Goal: Information Seeking & Learning: Learn about a topic

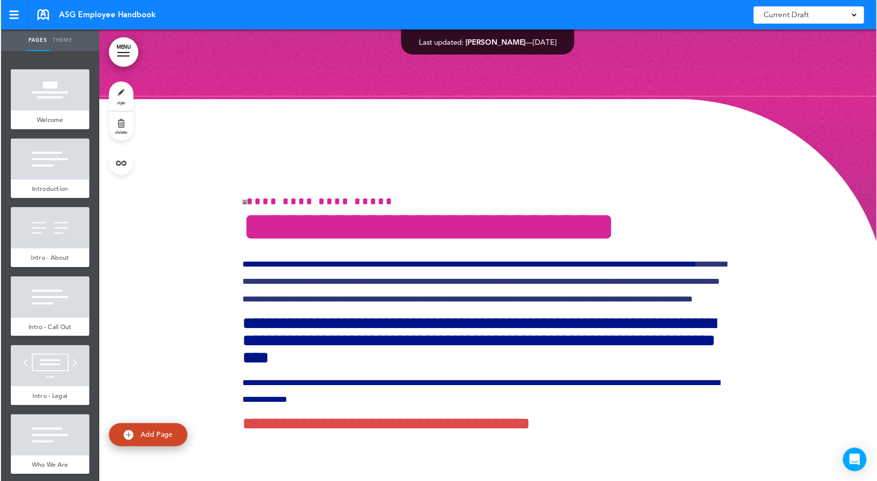
scroll to position [10480, 0]
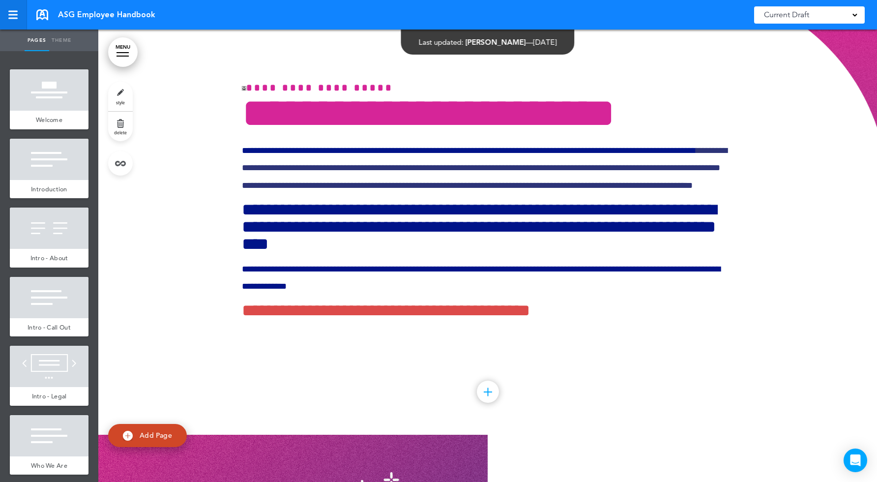
click at [12, 20] on link at bounding box center [13, 15] width 27 height 30
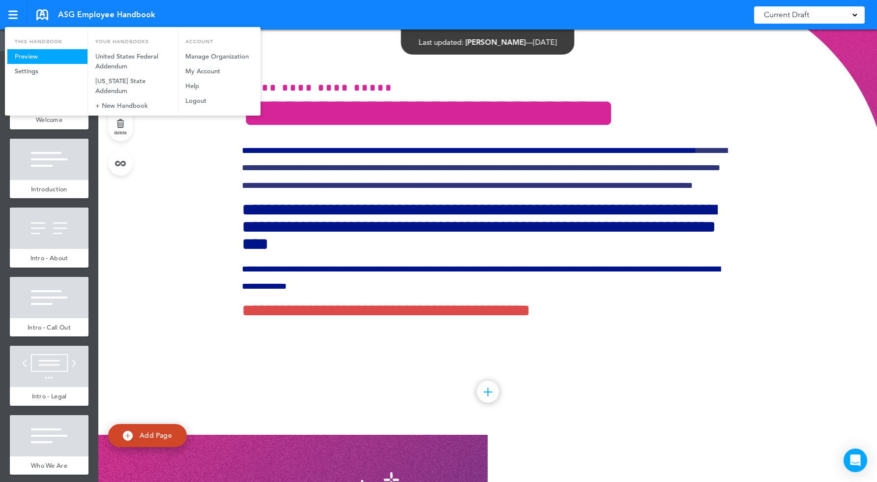
click at [32, 56] on link "Preview" at bounding box center [47, 56] width 80 height 15
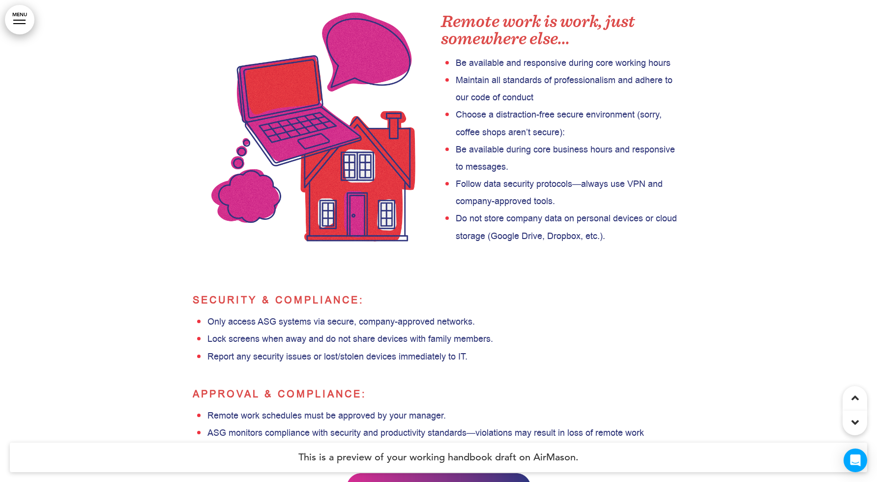
scroll to position [19921, 0]
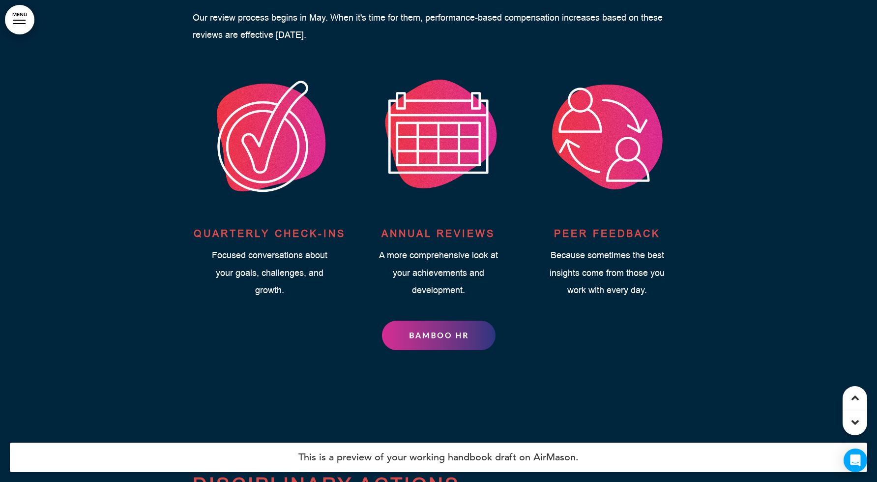
scroll to position [21581, 0]
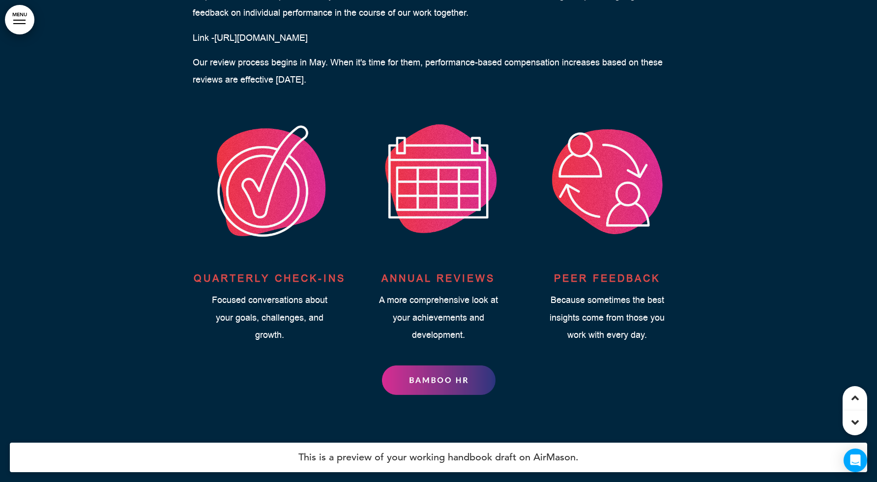
click at [436, 365] on img at bounding box center [439, 380] width 114 height 30
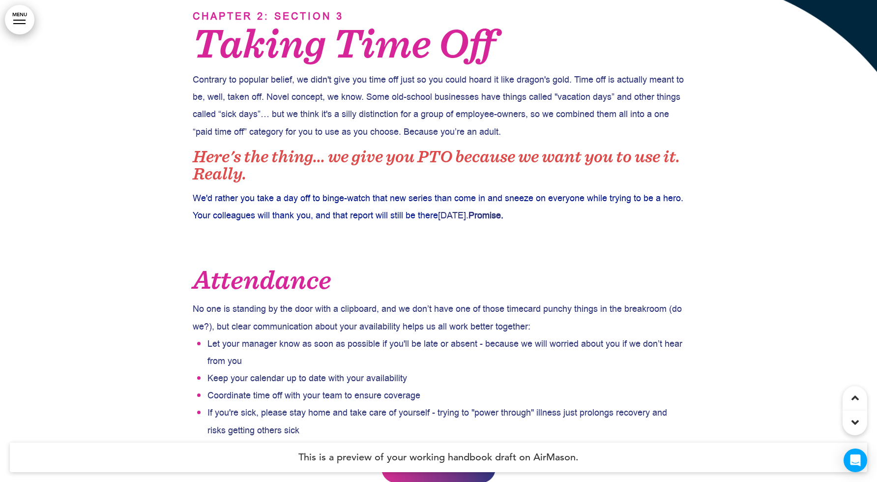
scroll to position [22602, 0]
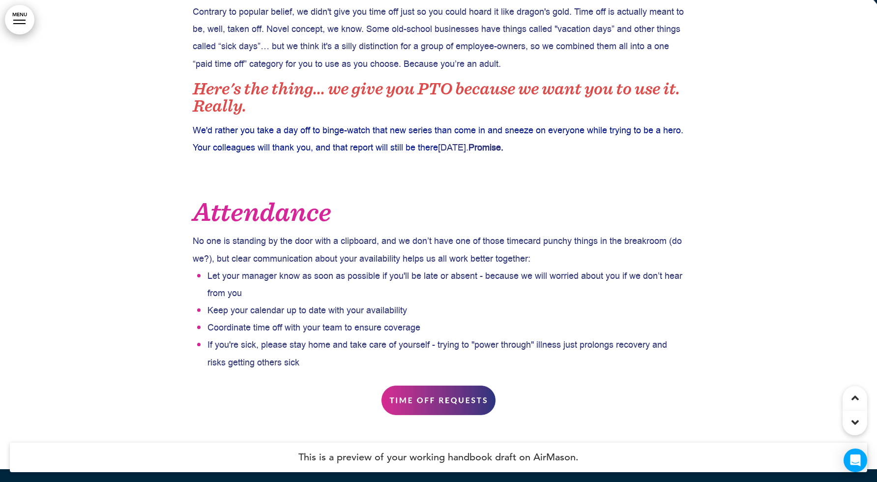
click at [460, 386] on img at bounding box center [439, 401] width 114 height 30
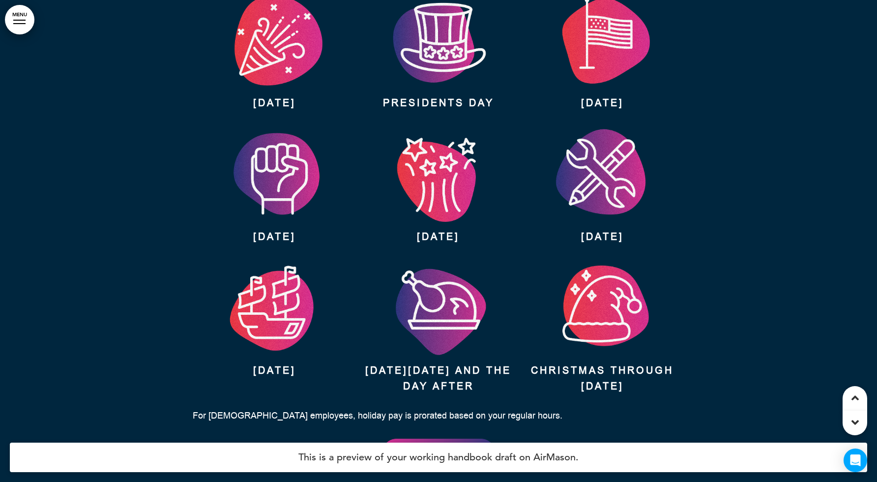
scroll to position [23757, 0]
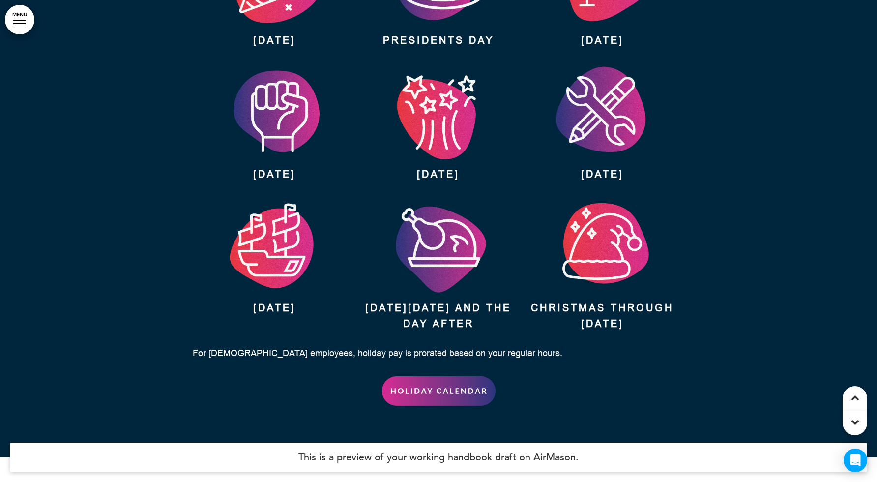
click at [450, 376] on img at bounding box center [439, 391] width 114 height 30
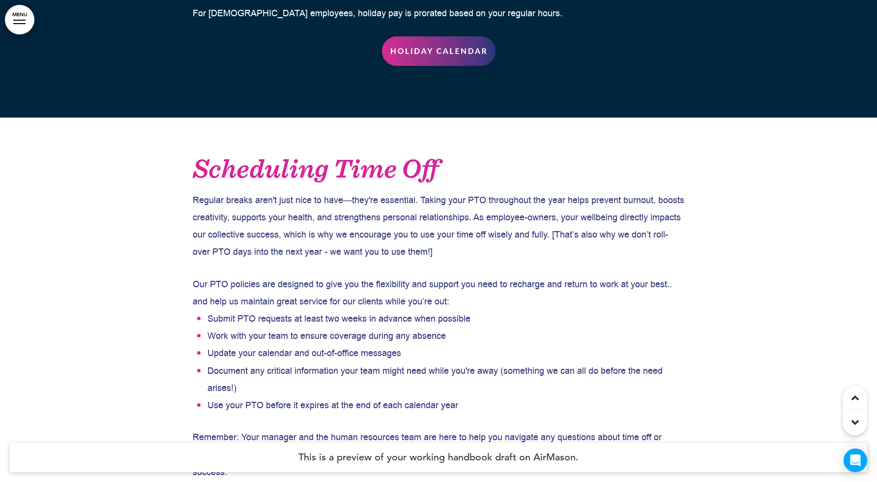
scroll to position [24098, 0]
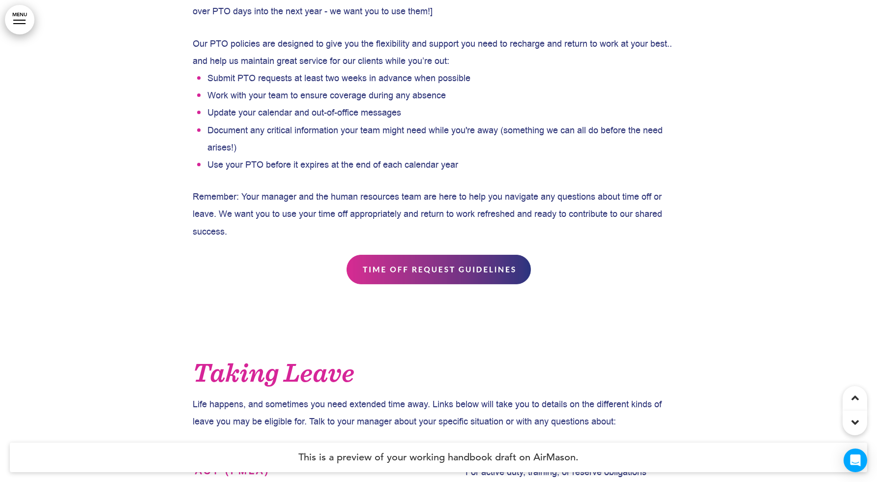
scroll to position [24343, 0]
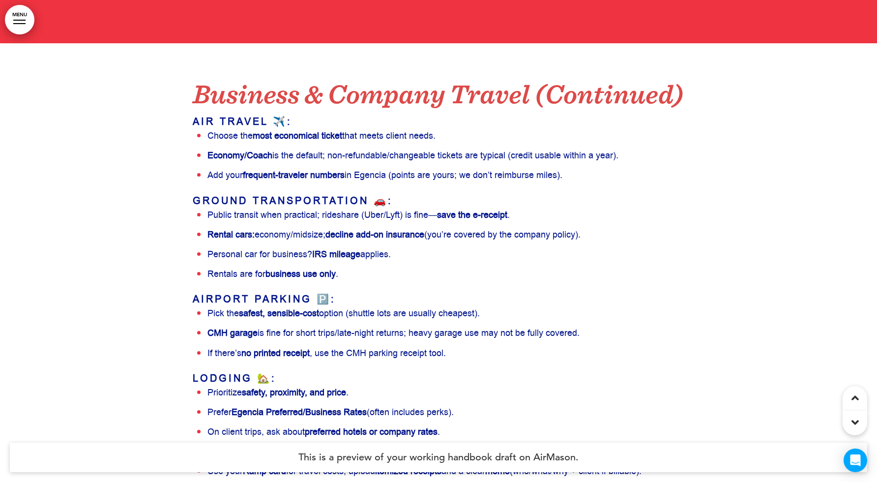
scroll to position [30378, 0]
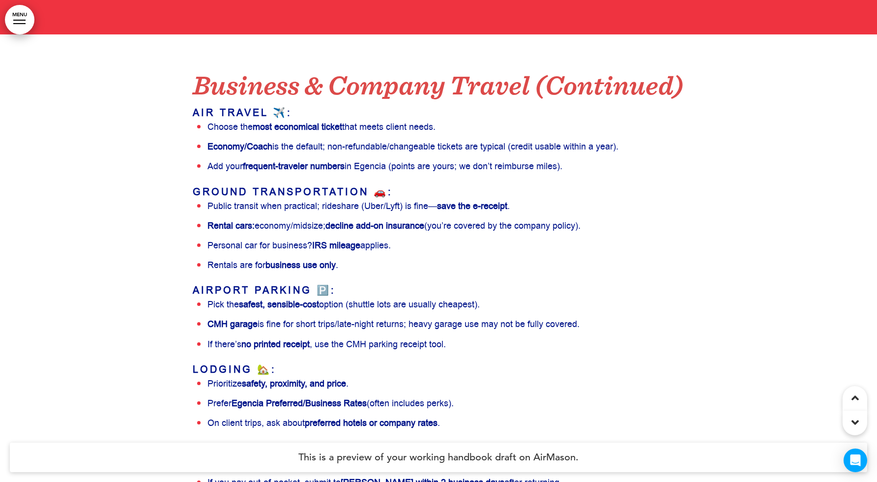
drag, startPoint x: 394, startPoint y: 307, endPoint x: 298, endPoint y: 307, distance: 96.9
click at [366, 339] on div "Business & Company Travel (Continued) Air Travel ✈️: Choose the most economical…" at bounding box center [439, 381] width 492 height 695
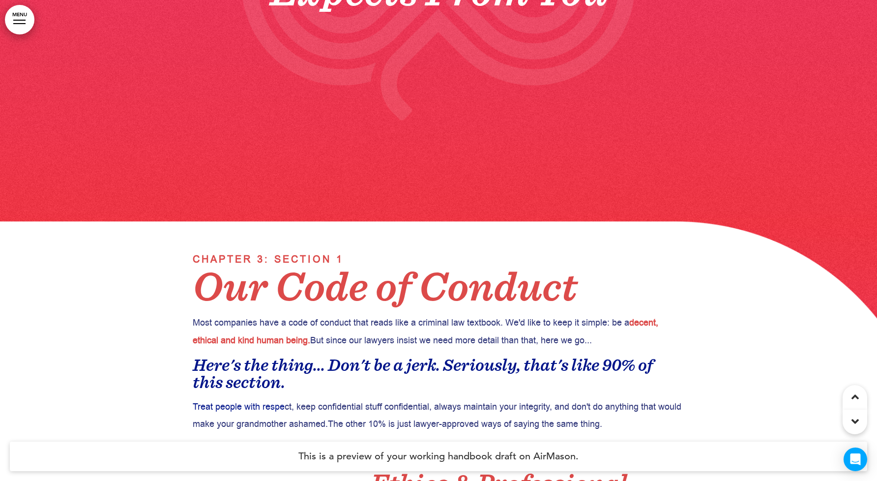
scroll to position [29160, 0]
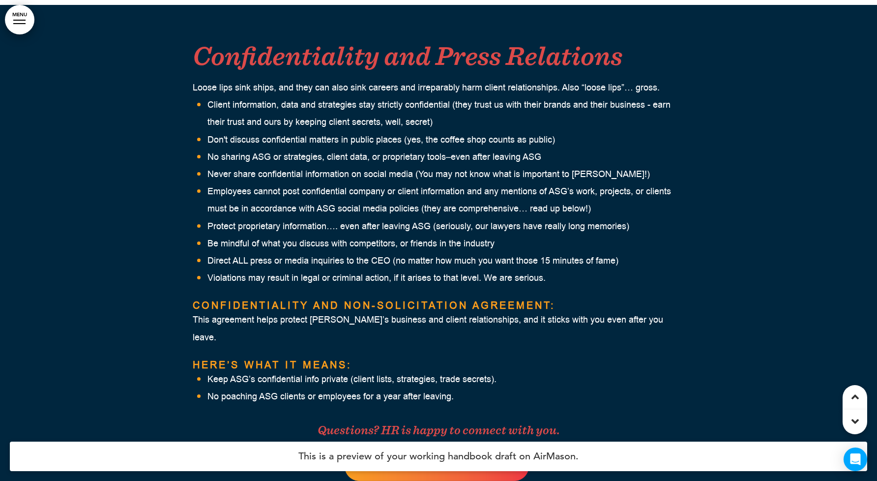
scroll to position [31030, 0]
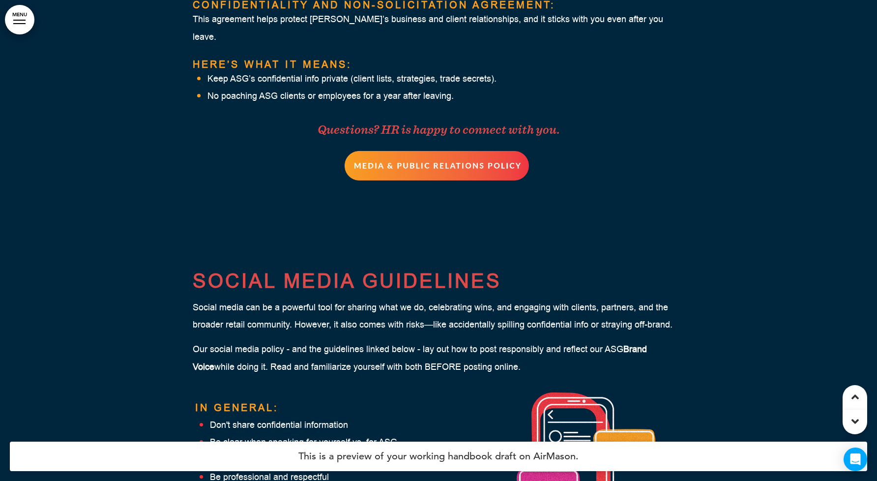
scroll to position [31405, 0]
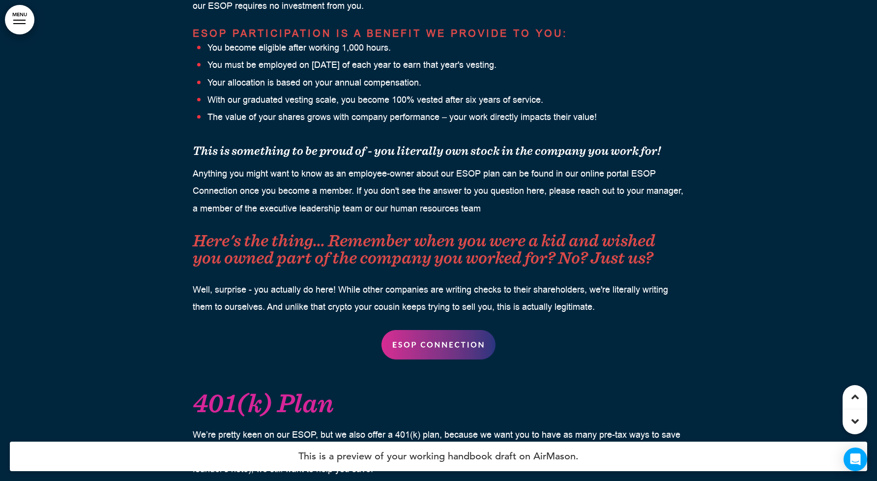
scroll to position [12940, 0]
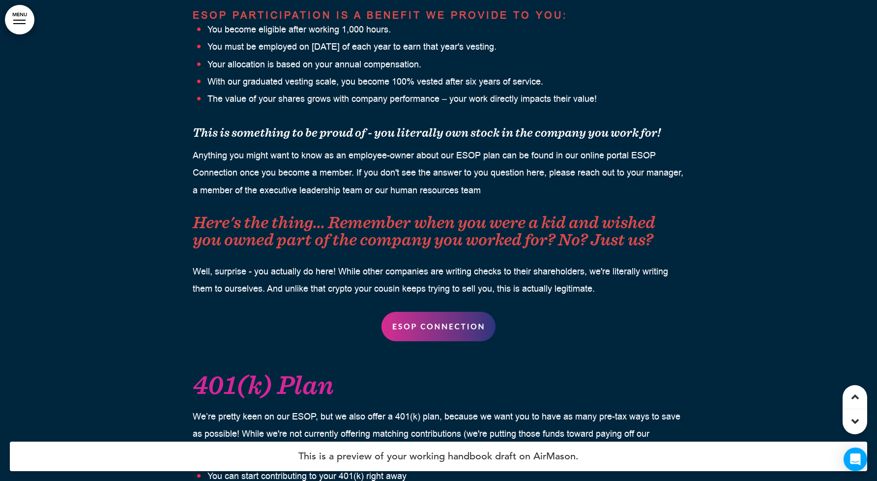
click at [443, 312] on img at bounding box center [439, 327] width 114 height 30
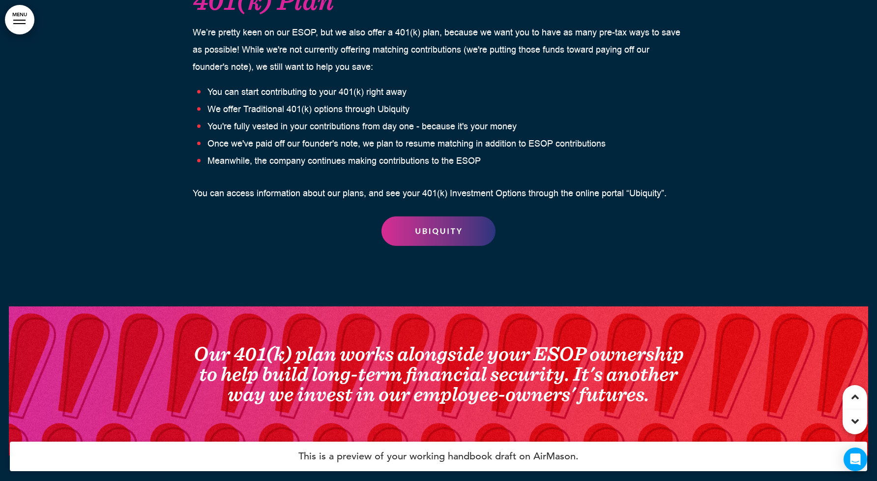
click at [460, 216] on img at bounding box center [439, 231] width 114 height 30
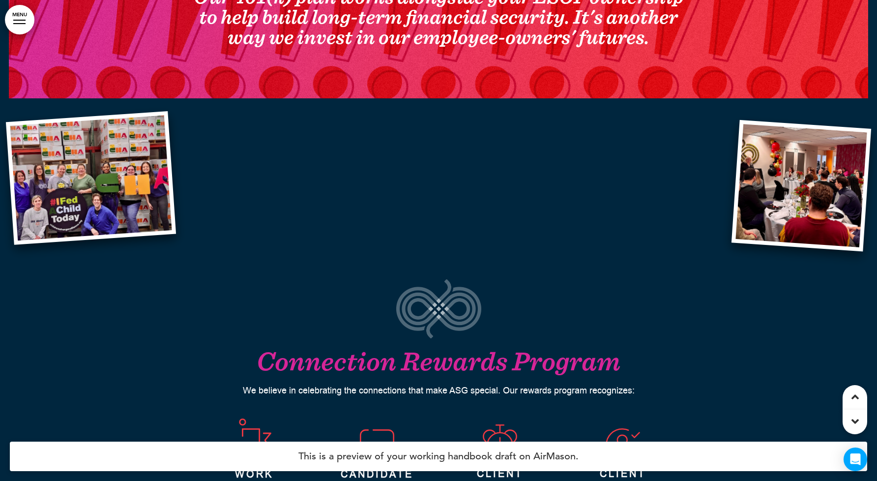
scroll to position [13872, 0]
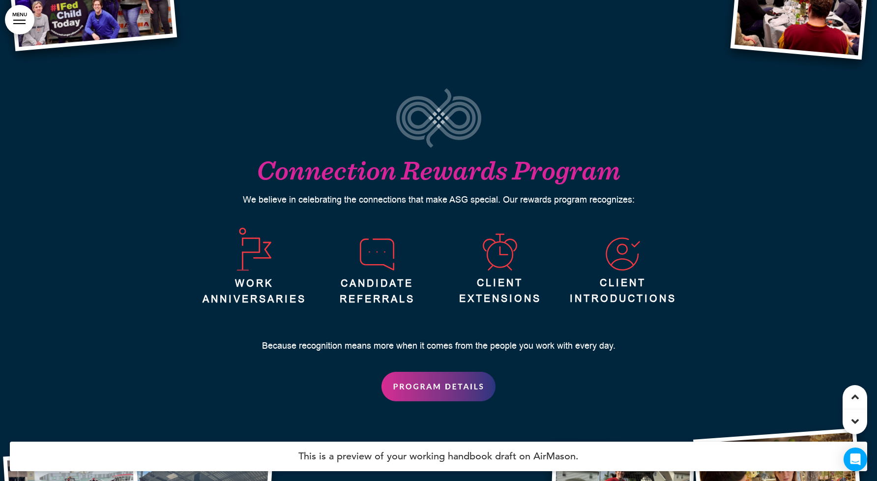
click at [463, 372] on img at bounding box center [439, 387] width 114 height 30
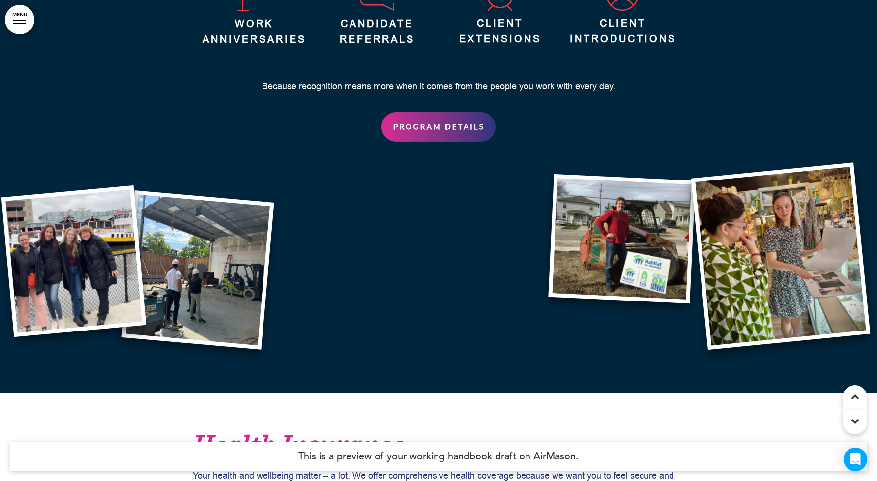
scroll to position [14353, 0]
